Goal: Task Accomplishment & Management: Manage account settings

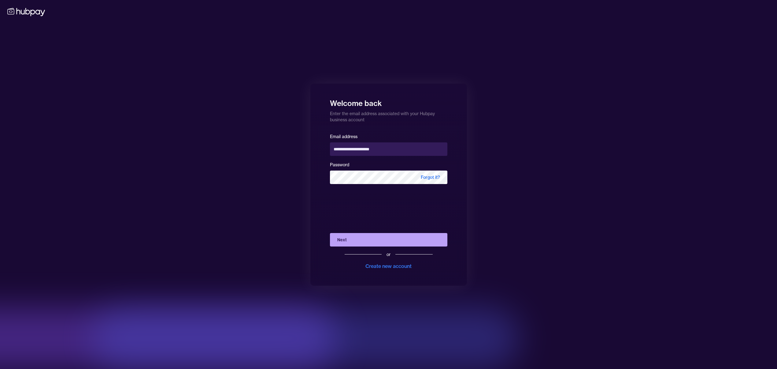
click at [359, 242] on button "Next" at bounding box center [388, 239] width 117 height 13
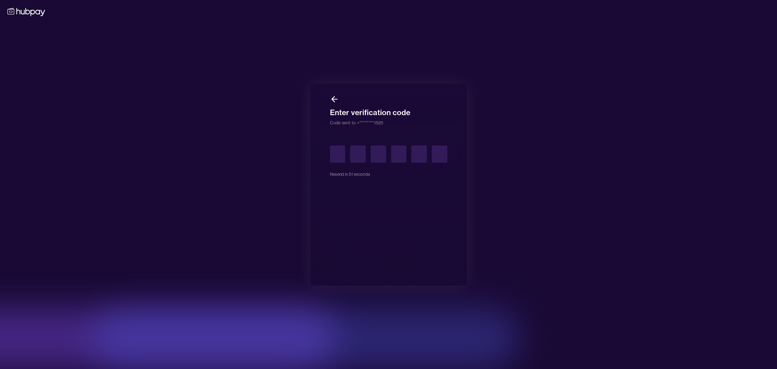
type input "*"
